Goal: Information Seeking & Learning: Check status

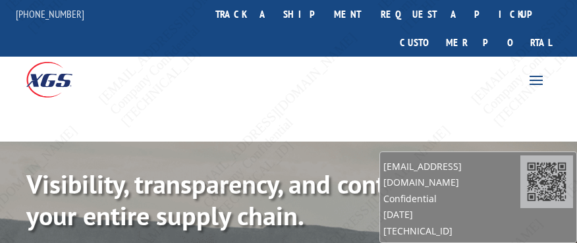
drag, startPoint x: 0, startPoint y: 0, endPoint x: 535, endPoint y: 51, distance: 537.8
click at [535, 69] on span at bounding box center [535, 79] width 21 height 21
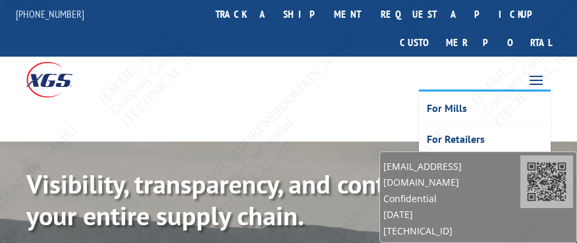
drag, startPoint x: 338, startPoint y: 82, endPoint x: 479, endPoint y: 174, distance: 168.0
click at [339, 101] on div at bounding box center [288, 121] width 577 height 40
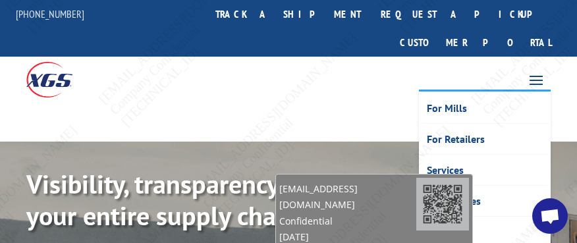
drag, startPoint x: 489, startPoint y: 199, endPoint x: 391, endPoint y: 204, distance: 98.3
click at [391, 213] on span "Confidential" at bounding box center [347, 221] width 137 height 16
click at [556, 206] on span "Open chat" at bounding box center [550, 216] width 36 height 36
click at [552, 211] on span "Open chat" at bounding box center [549, 217] width 21 height 17
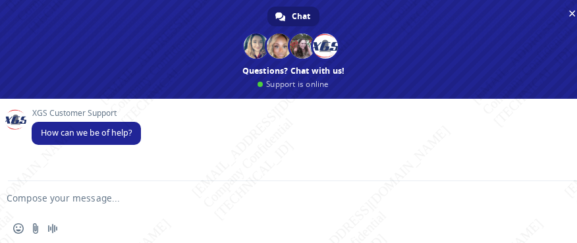
click at [121, 193] on textarea "Compose your message..." at bounding box center [272, 198] width 531 height 12
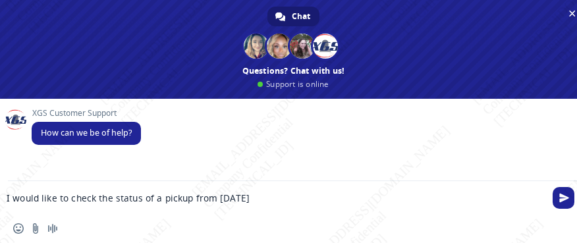
type textarea "I would like to check the status of a pickup from [DATE] BG1013510725"
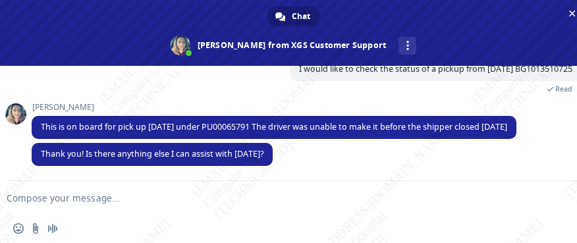
scroll to position [113, 0]
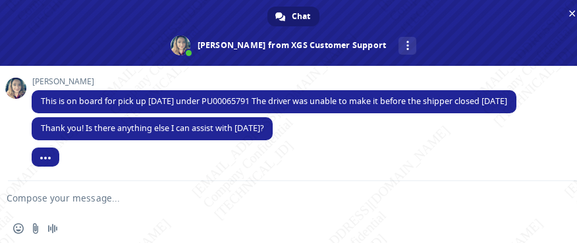
click at [146, 198] on textarea "Compose your message..." at bounding box center [272, 198] width 531 height 12
type textarea "Do you ahve a pickup number?"
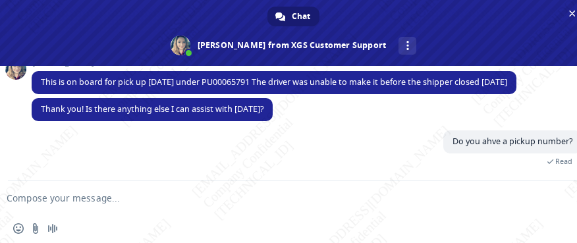
scroll to position [148, 0]
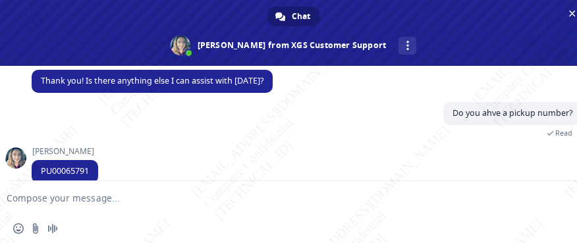
click at [203, 126] on div "Do you ahve a pickup number? A few seconds ago Read" at bounding box center [307, 124] width 550 height 45
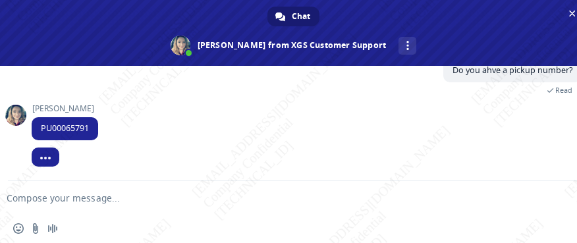
click at [92, 198] on textarea "Compose your message..." at bounding box center [272, 198] width 531 height 12
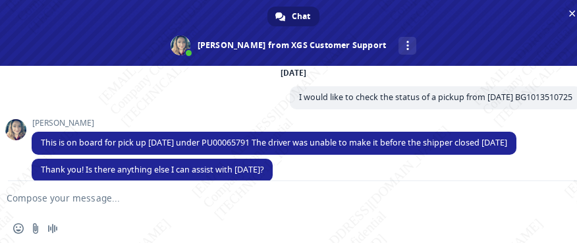
scroll to position [132, 0]
click at [159, 194] on textarea "Compose your message..." at bounding box center [272, 198] width 531 height 12
type textarea "Thank you!"
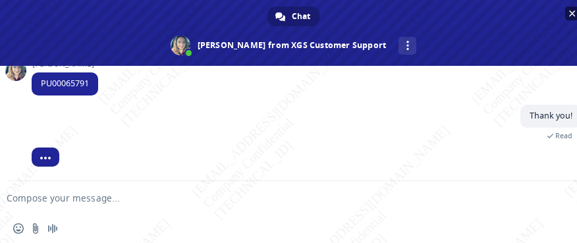
scroll to position [226, 0]
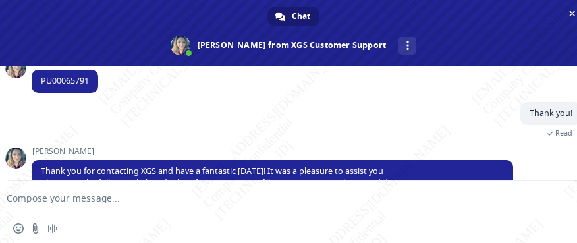
drag, startPoint x: 240, startPoint y: 126, endPoint x: 227, endPoint y: 124, distance: 13.2
click at [238, 126] on div "Thank you! A few seconds ago Read" at bounding box center [307, 124] width 550 height 45
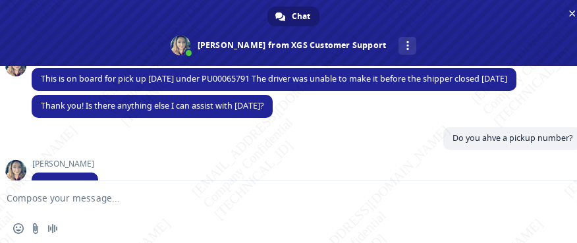
scroll to position [57, 0]
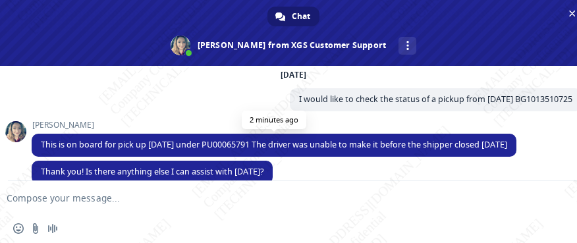
drag, startPoint x: 68, startPoint y: 140, endPoint x: 521, endPoint y: 146, distance: 452.4
click at [516, 146] on span "This is on board for pick up [DATE] under PU00065791 The driver was unable to m…" at bounding box center [274, 145] width 485 height 23
copy span "on board for pick up [DATE] under PU00065791 The driver was unable to make it b…"
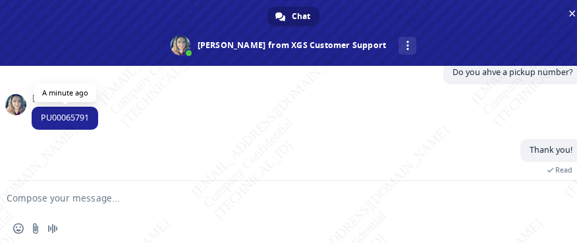
click at [68, 113] on span "PU00065791" at bounding box center [65, 117] width 48 height 11
copy span "PU00065791"
